Goal: Task Accomplishment & Management: Manage account settings

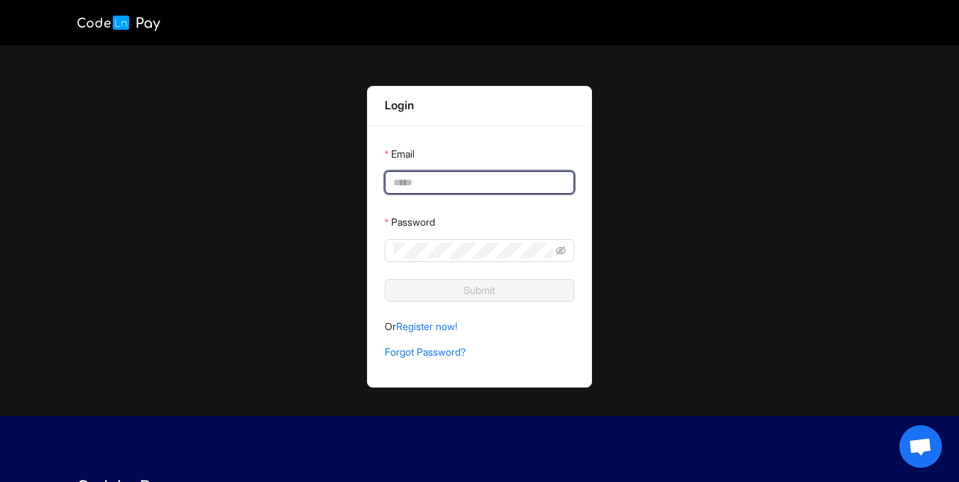
click at [459, 177] on input "Email" at bounding box center [478, 183] width 170 height 16
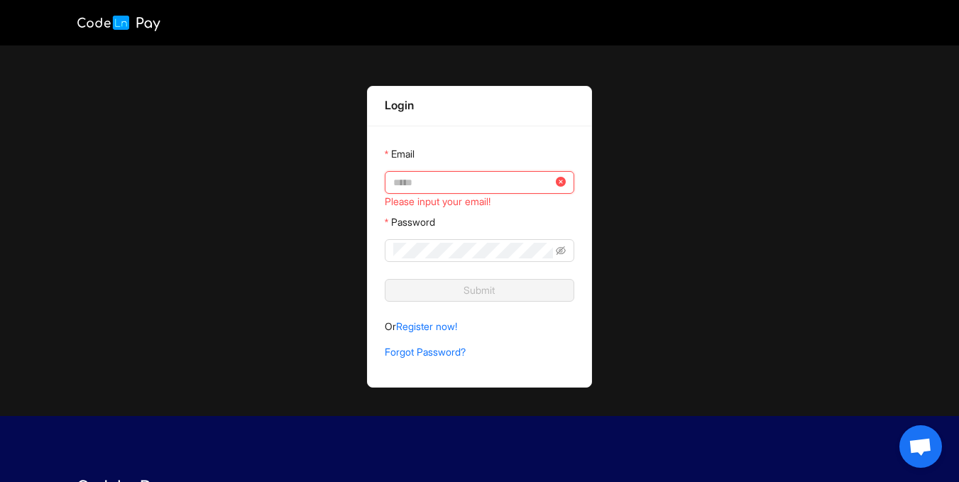
type input "**********"
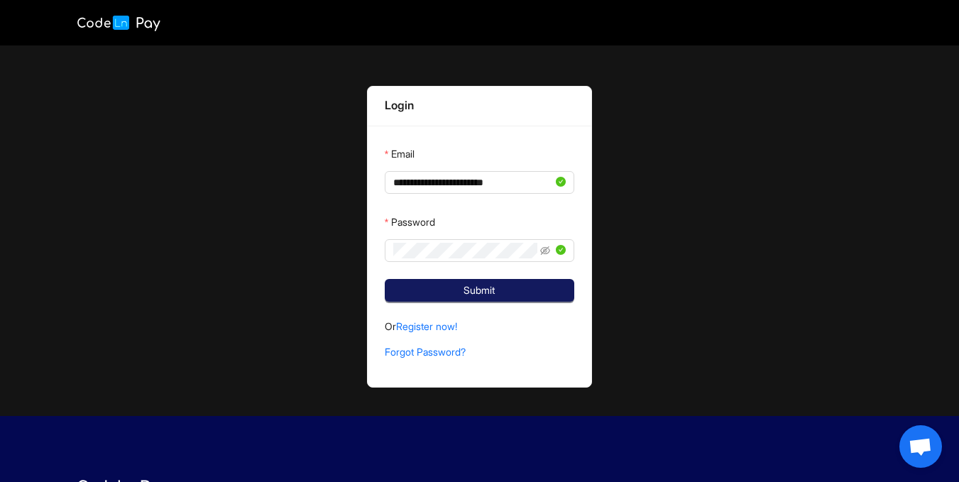
click at [494, 290] on span "Submit" at bounding box center [479, 291] width 31 height 16
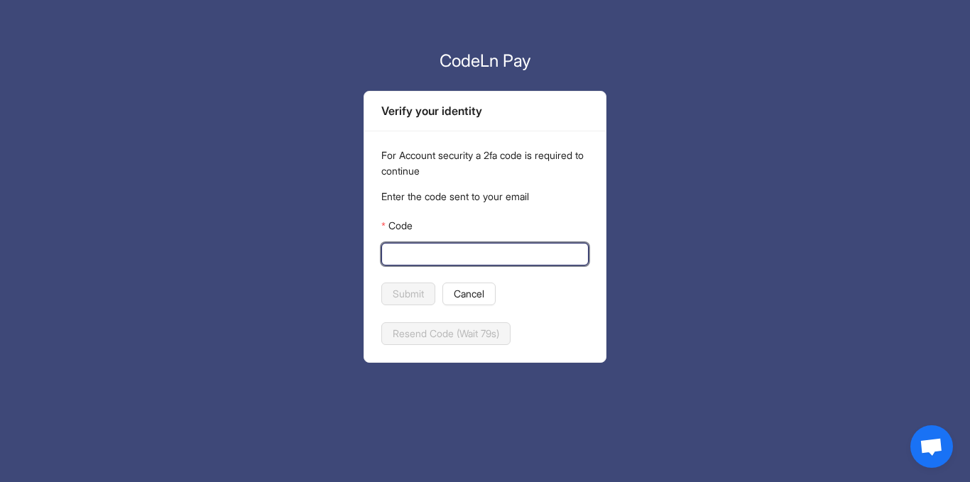
click at [420, 254] on input "Code" at bounding box center [483, 254] width 187 height 16
paste input "******"
type input "******"
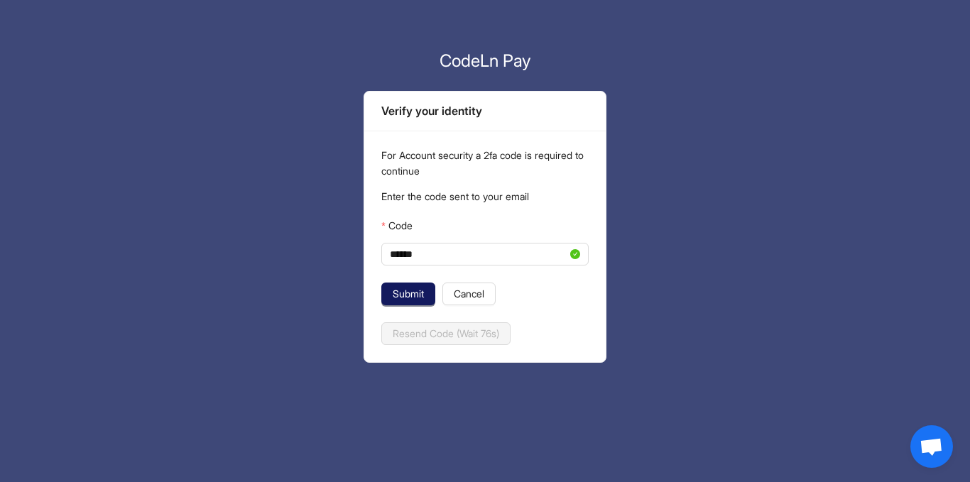
click at [412, 290] on span "Submit" at bounding box center [408, 294] width 31 height 16
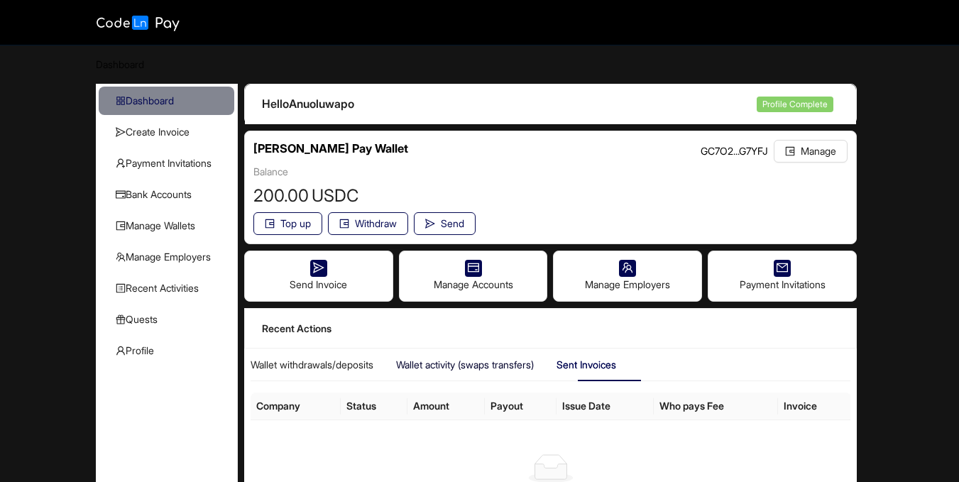
click at [476, 364] on div "Wallet activity (swaps transfers)" at bounding box center [465, 365] width 138 height 16
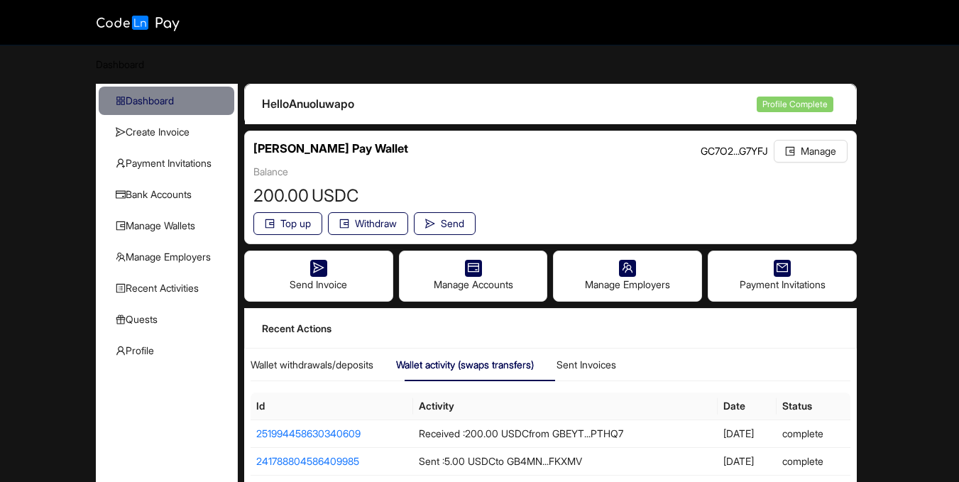
scroll to position [110, 0]
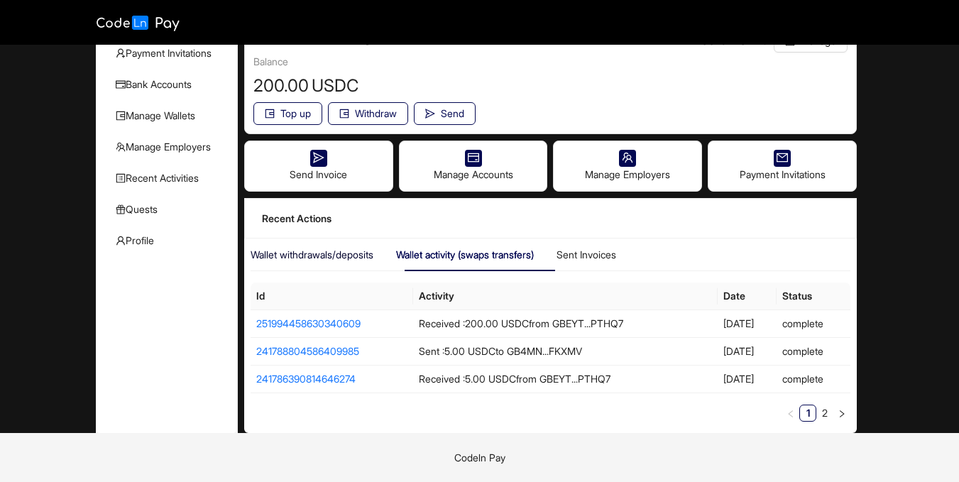
click at [319, 255] on div "Wallet withdrawals/deposits" at bounding box center [312, 255] width 123 height 16
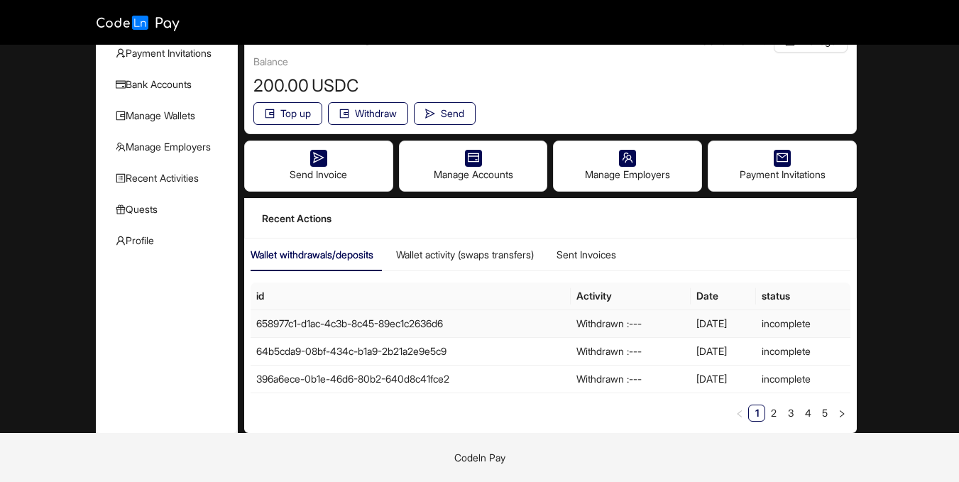
click at [691, 329] on td "Withdrawn : ---" at bounding box center [723, 323] width 65 height 27
click at [384, 112] on span "Withdraw" at bounding box center [376, 114] width 42 height 16
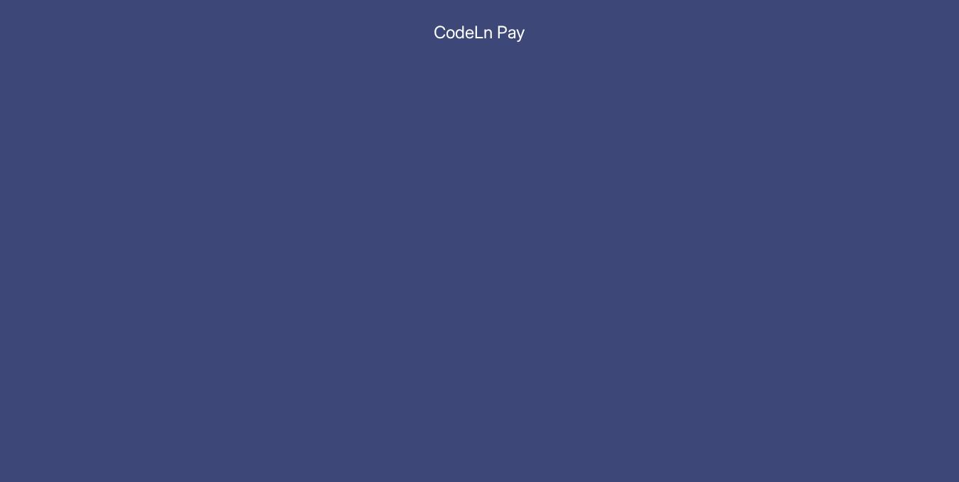
scroll to position [0, 0]
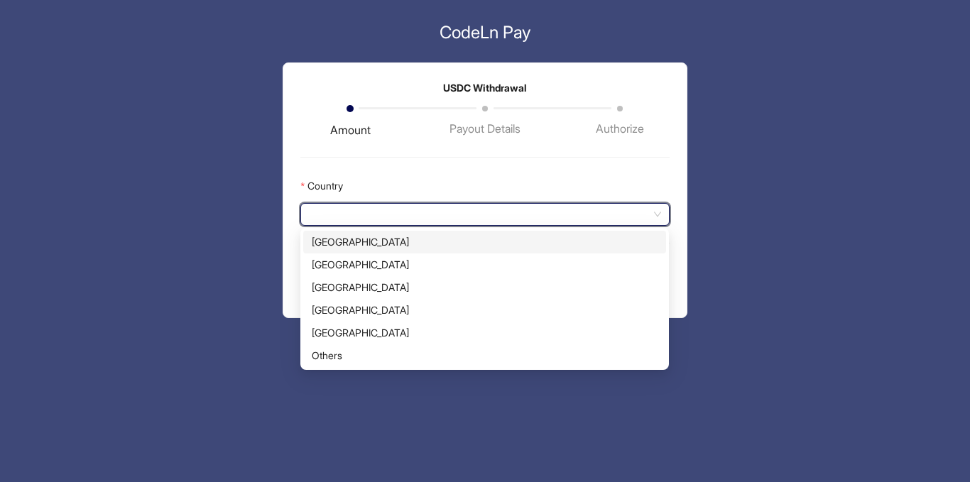
click at [444, 218] on input "Country" at bounding box center [484, 214] width 351 height 21
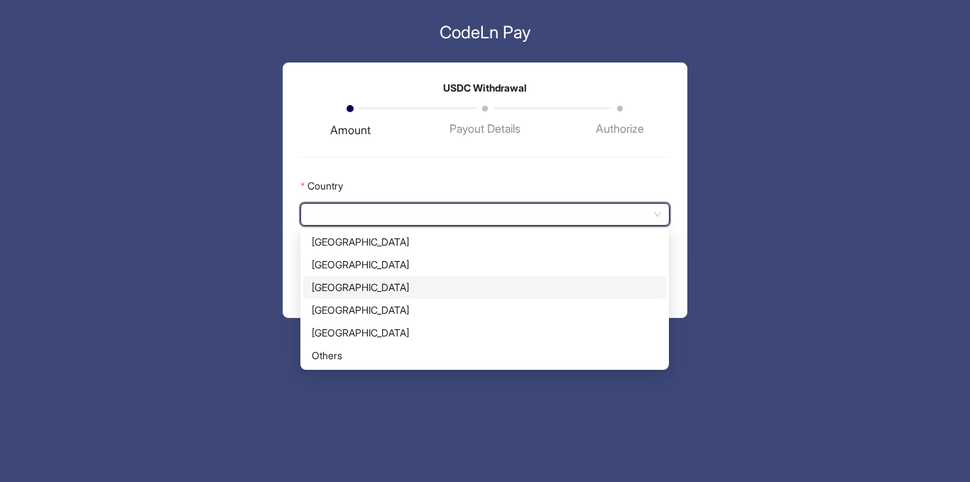
click at [425, 295] on div "[GEOGRAPHIC_DATA]" at bounding box center [484, 287] width 363 height 23
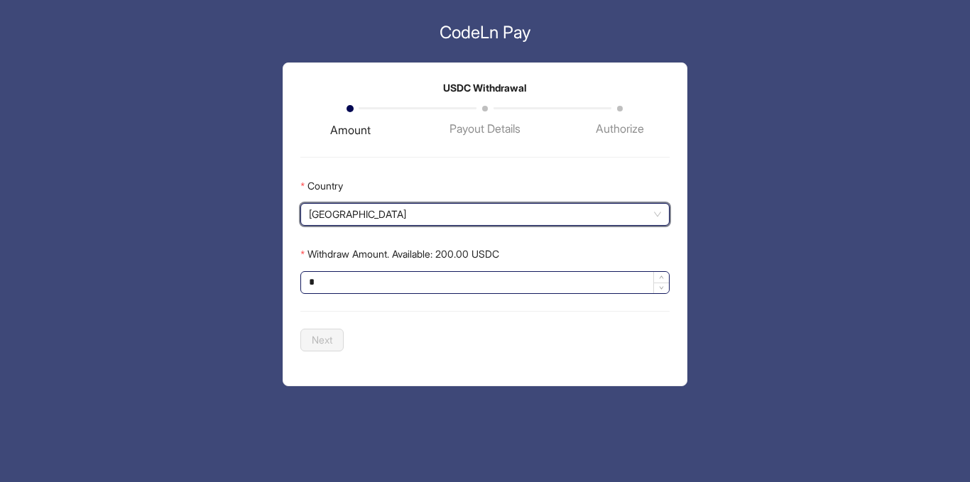
click at [393, 275] on input "*" at bounding box center [484, 282] width 367 height 21
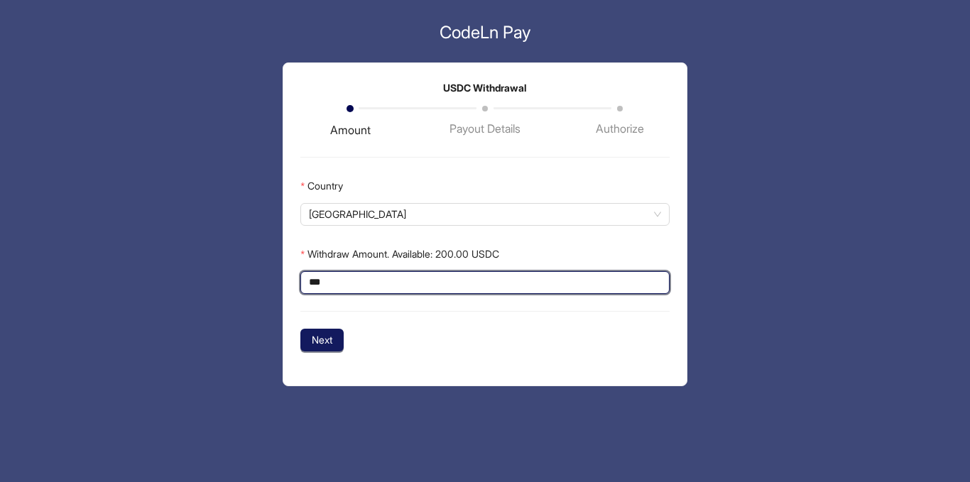
type input "***"
click at [327, 339] on span "Next" at bounding box center [322, 340] width 21 height 16
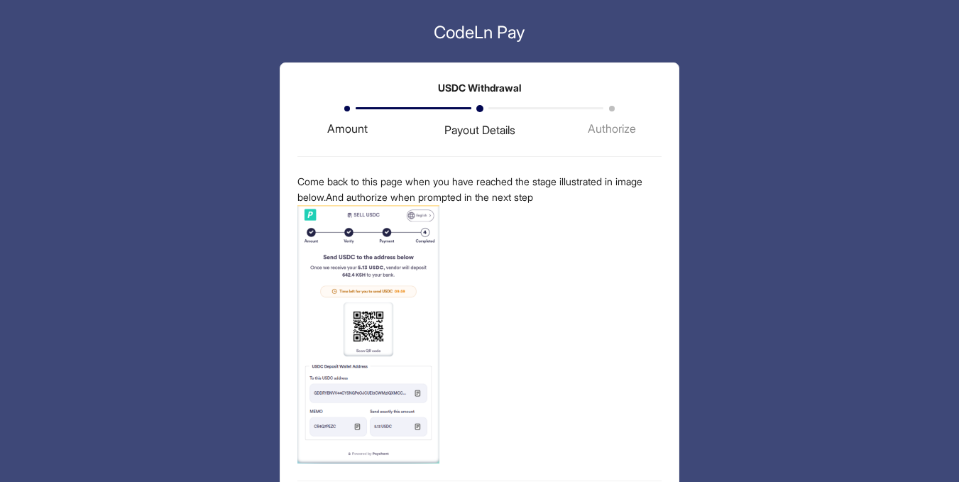
scroll to position [57, 0]
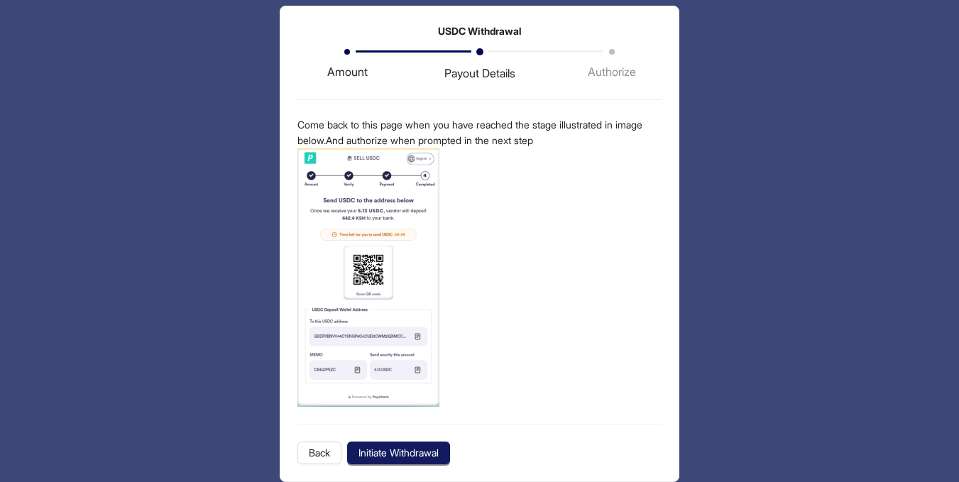
click at [421, 454] on span "Initiate Withdrawal" at bounding box center [399, 453] width 80 height 16
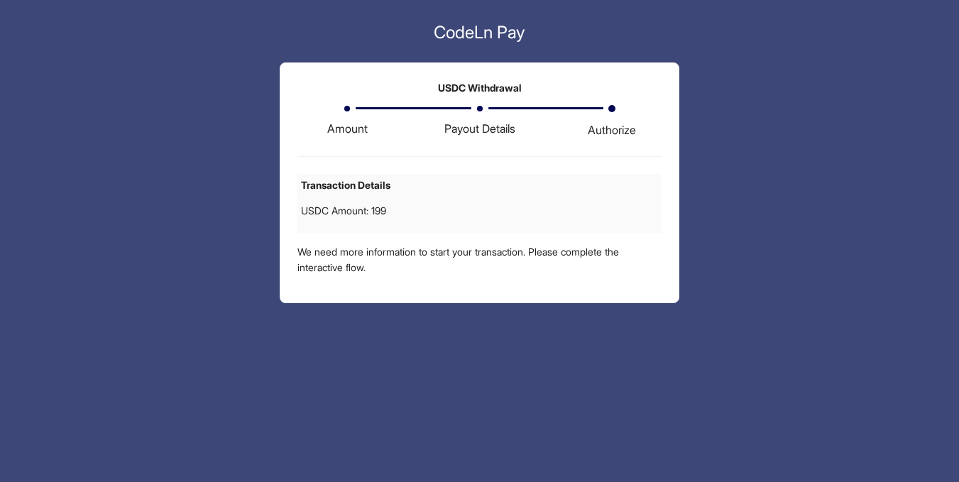
scroll to position [0, 0]
drag, startPoint x: 525, startPoint y: 155, endPoint x: 500, endPoint y: 121, distance: 43.2
click at [500, 121] on div "USDC Withdrawal Amount Payout Details Authorize Transaction Details USDC Amount…" at bounding box center [484, 182] width 403 height 239
click at [500, 121] on div "Payout Details" at bounding box center [484, 129] width 71 height 18
click at [560, 183] on p "Transaction Details" at bounding box center [485, 186] width 361 height 16
